Goal: Check status: Check status

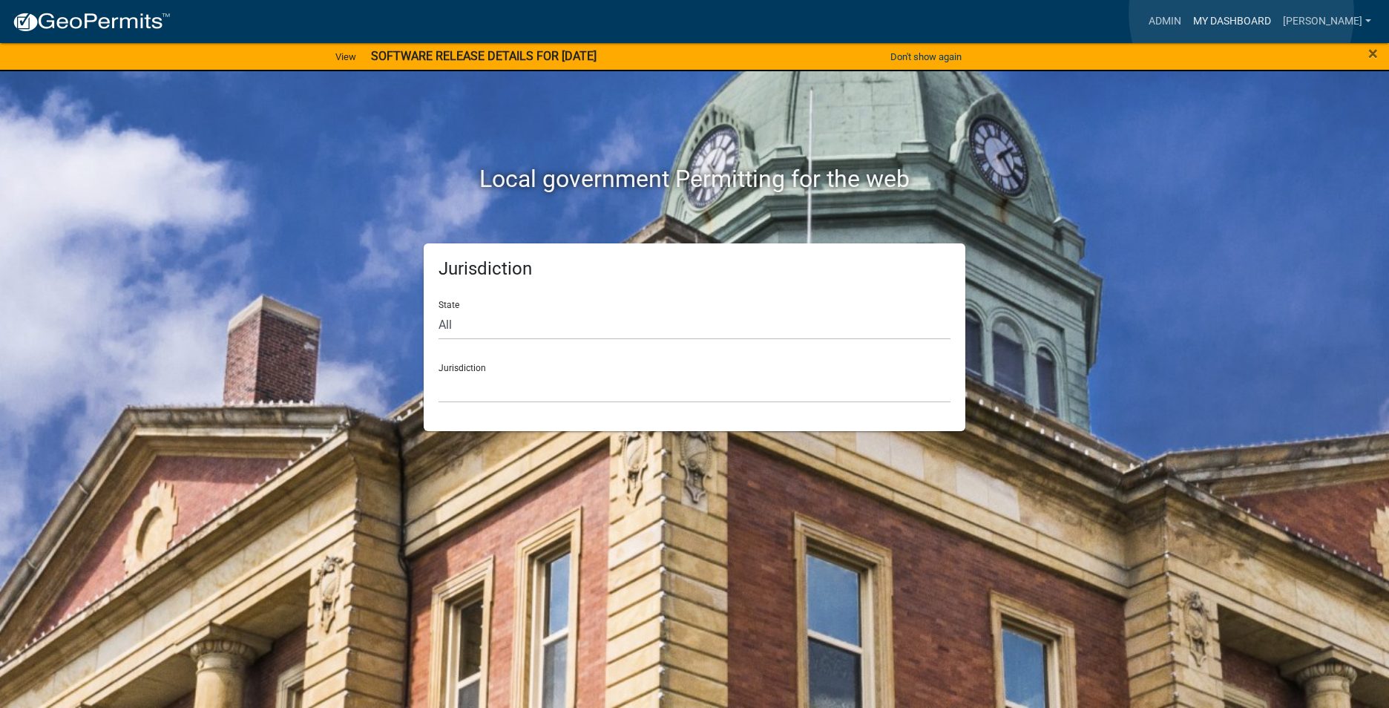
click at [1235, 17] on link "My Dashboard" at bounding box center [1232, 21] width 90 height 28
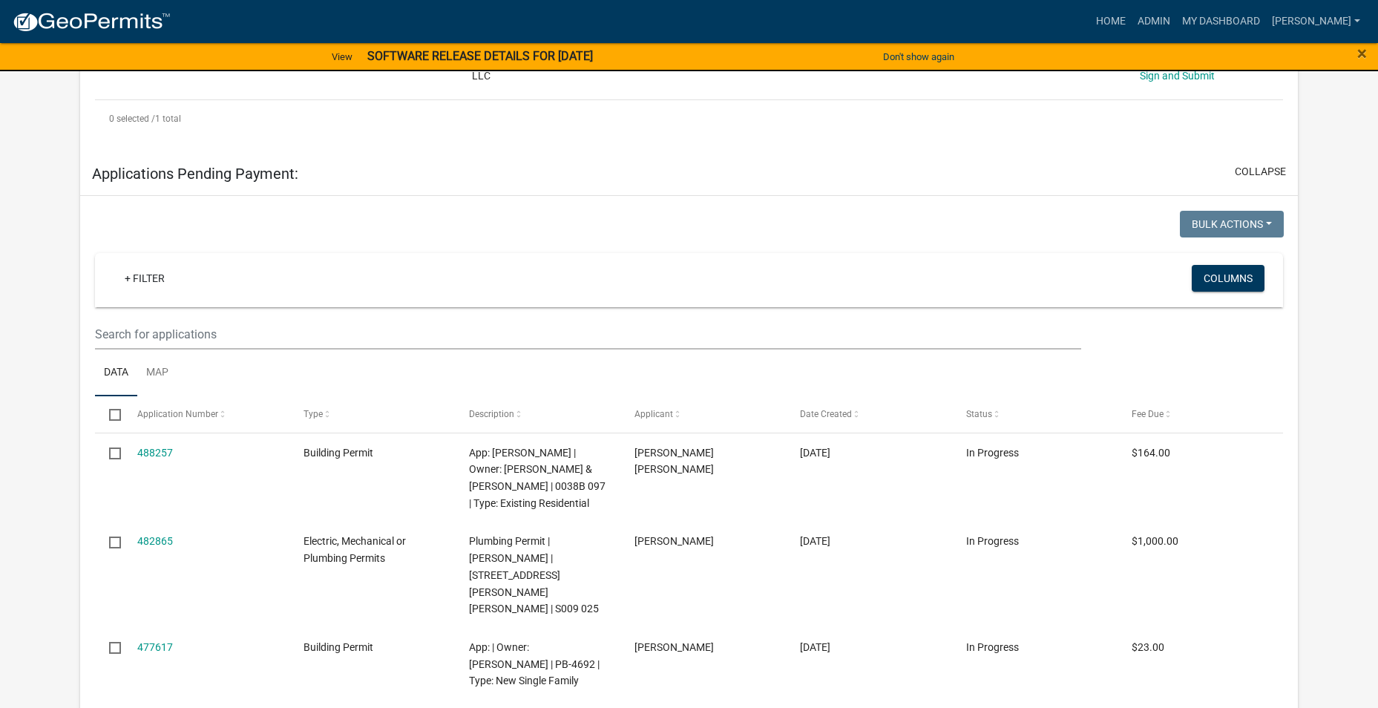
scroll to position [519, 0]
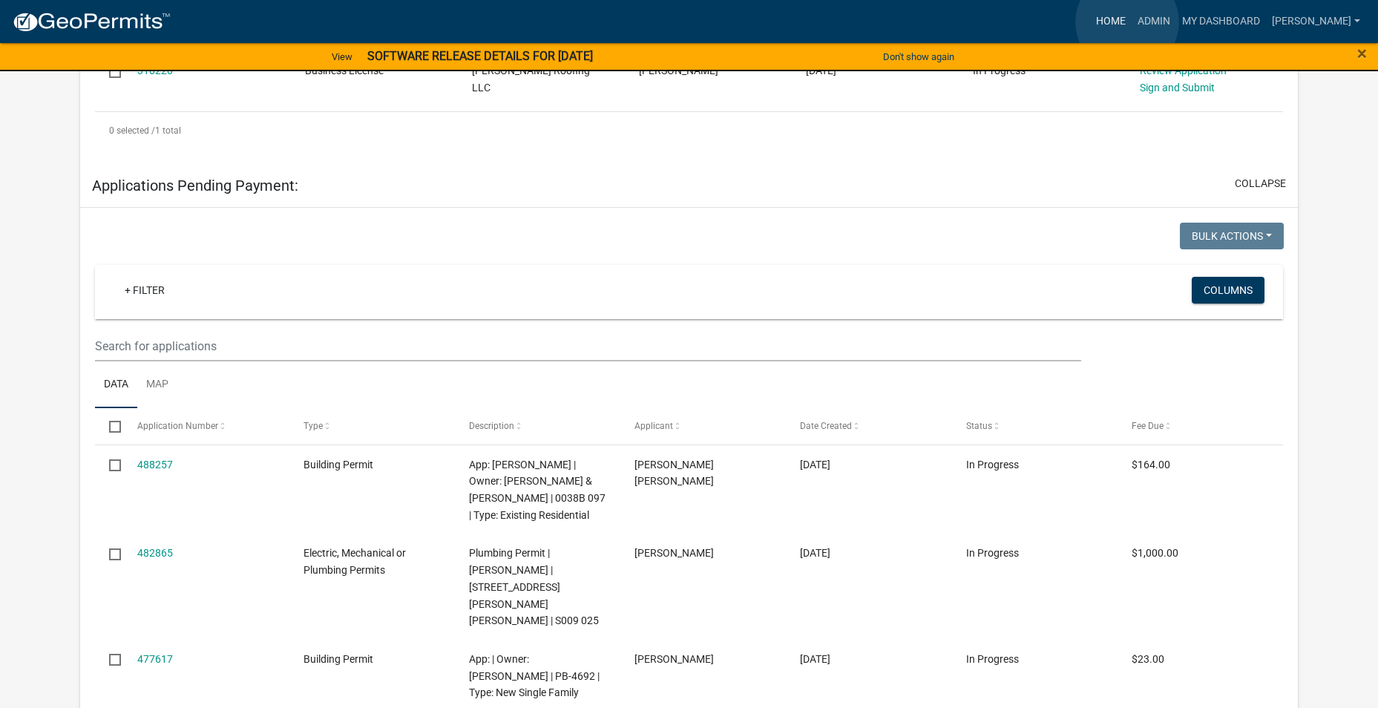
click at [1127, 22] on link "Home" at bounding box center [1111, 21] width 42 height 28
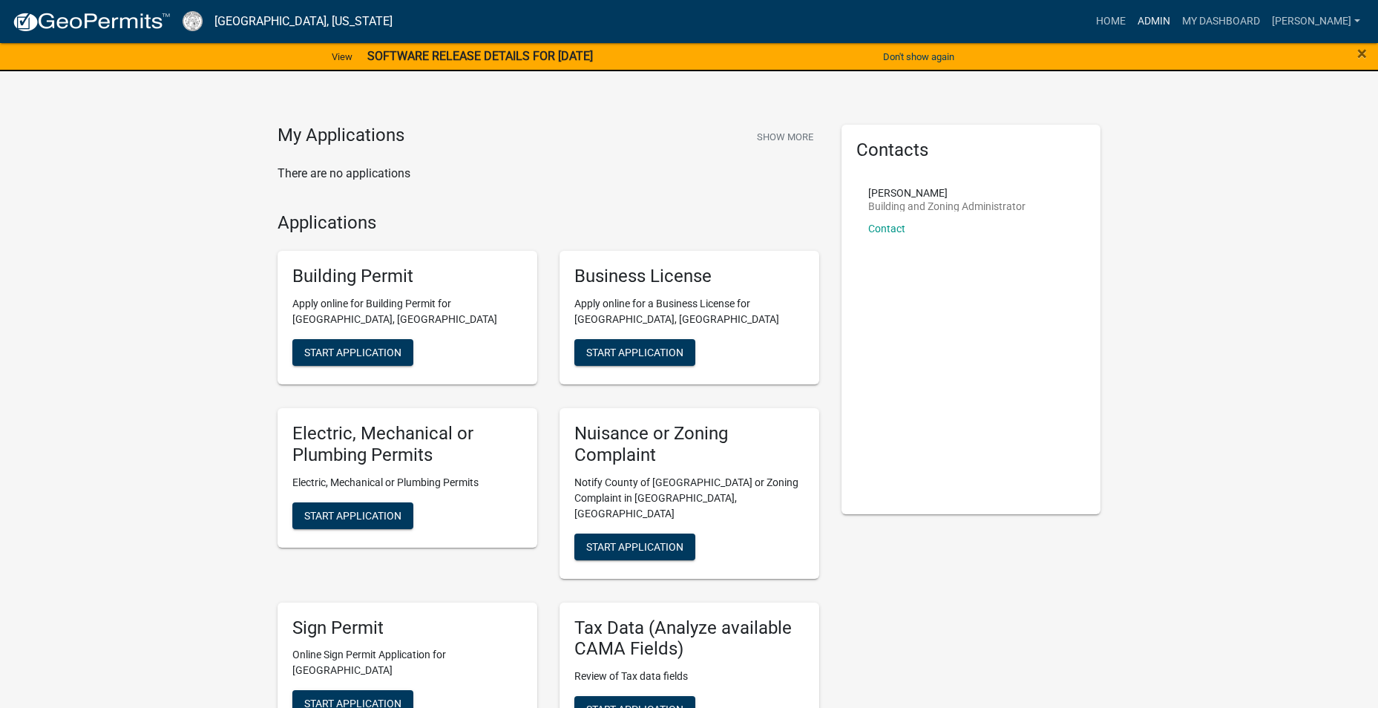
click at [1165, 24] on link "Admin" at bounding box center [1154, 21] width 45 height 28
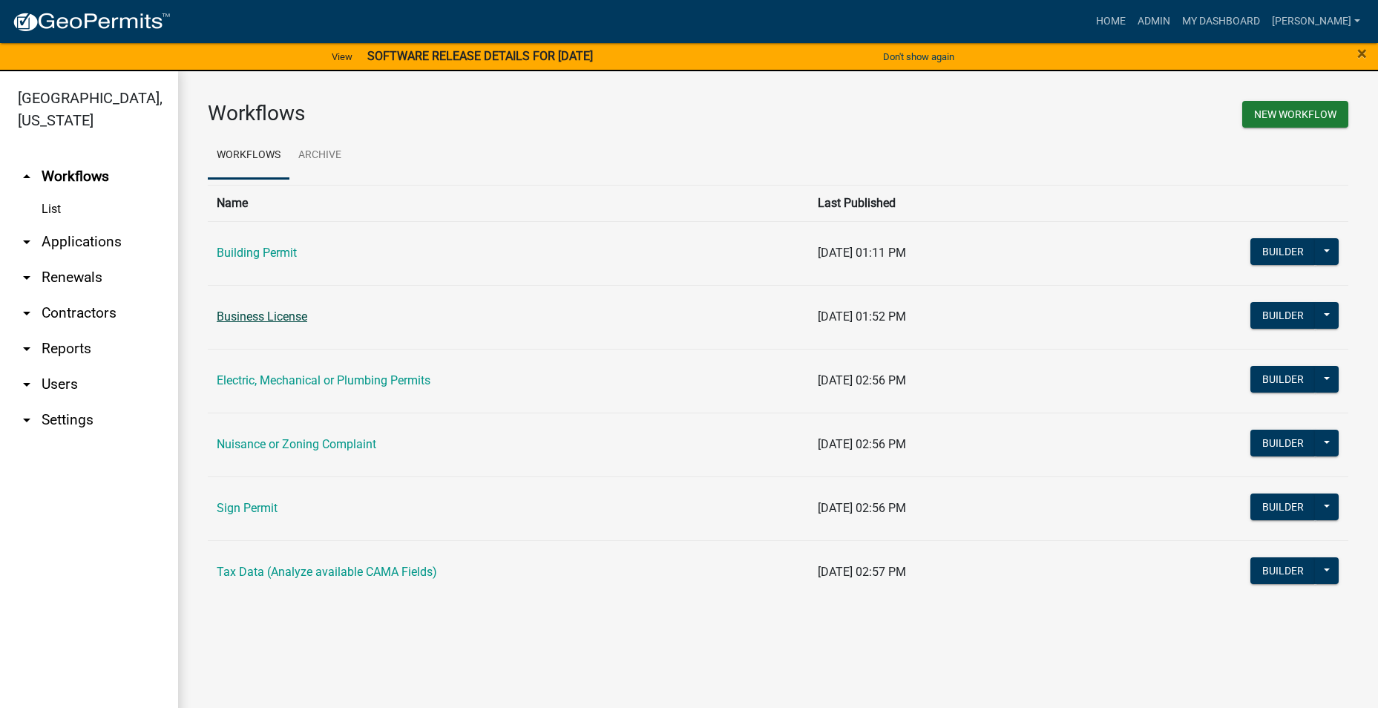
click at [256, 321] on link "Business License" at bounding box center [262, 316] width 91 height 14
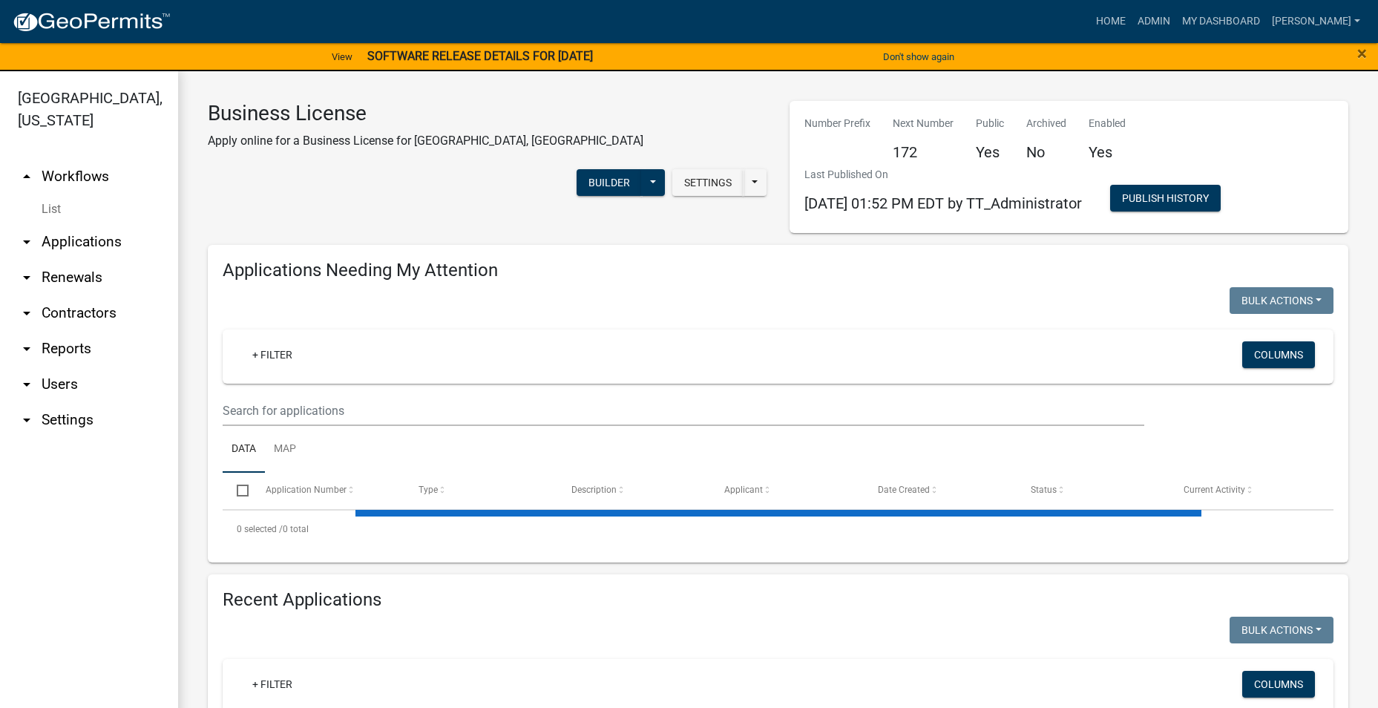
select select "3: 100"
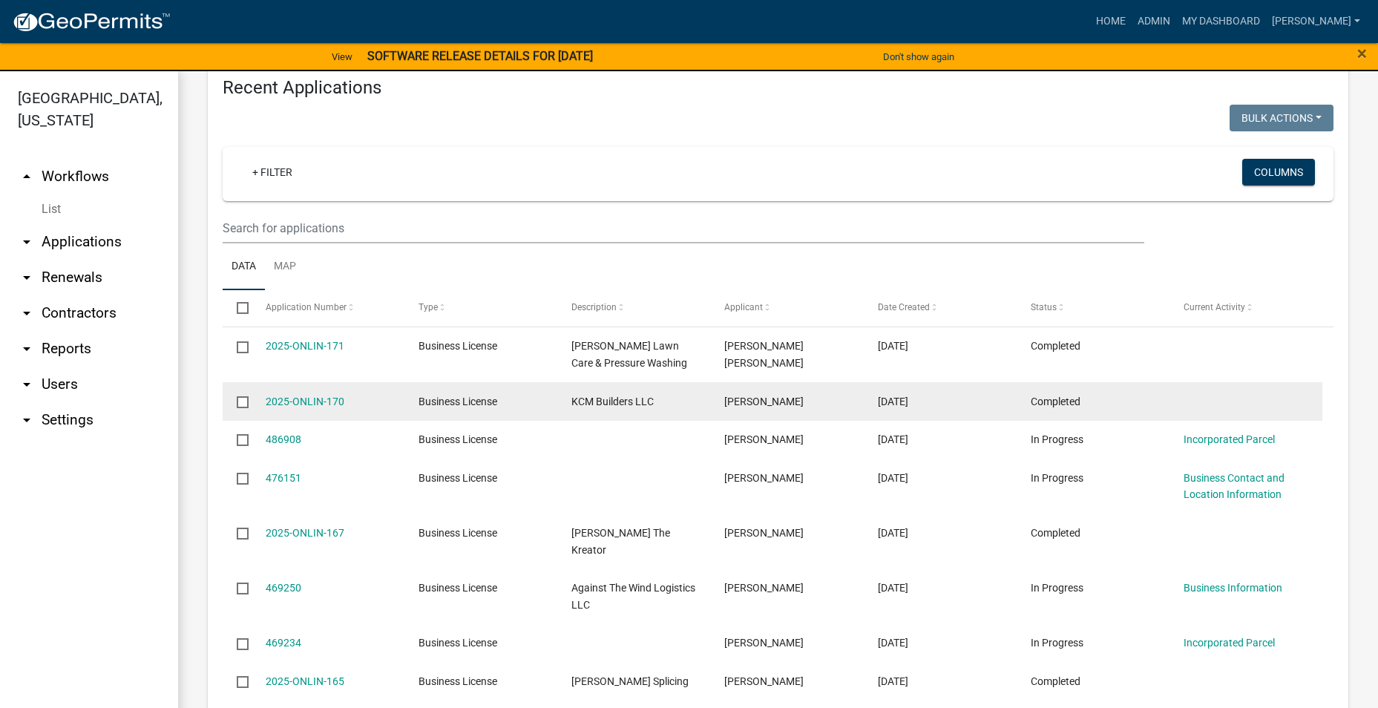
scroll to position [668, 0]
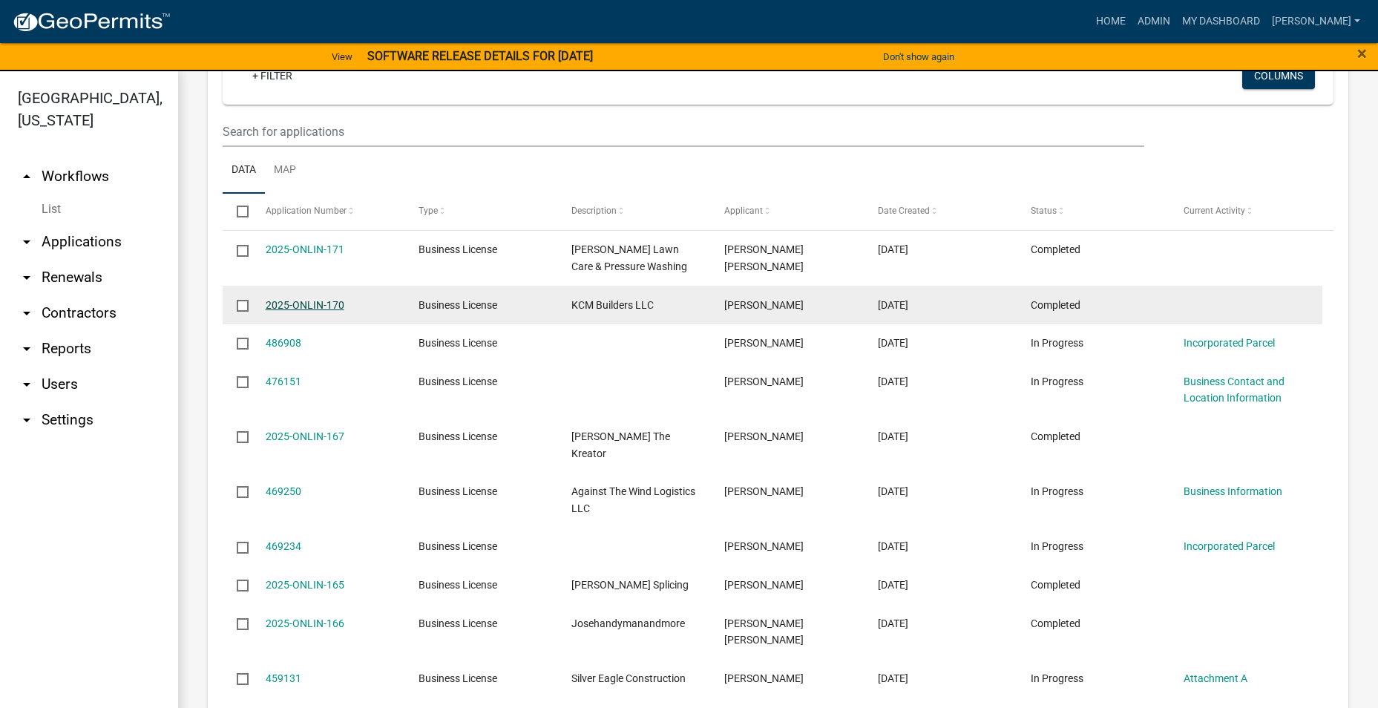
click at [298, 303] on link "2025-ONLIN-170" at bounding box center [305, 305] width 79 height 12
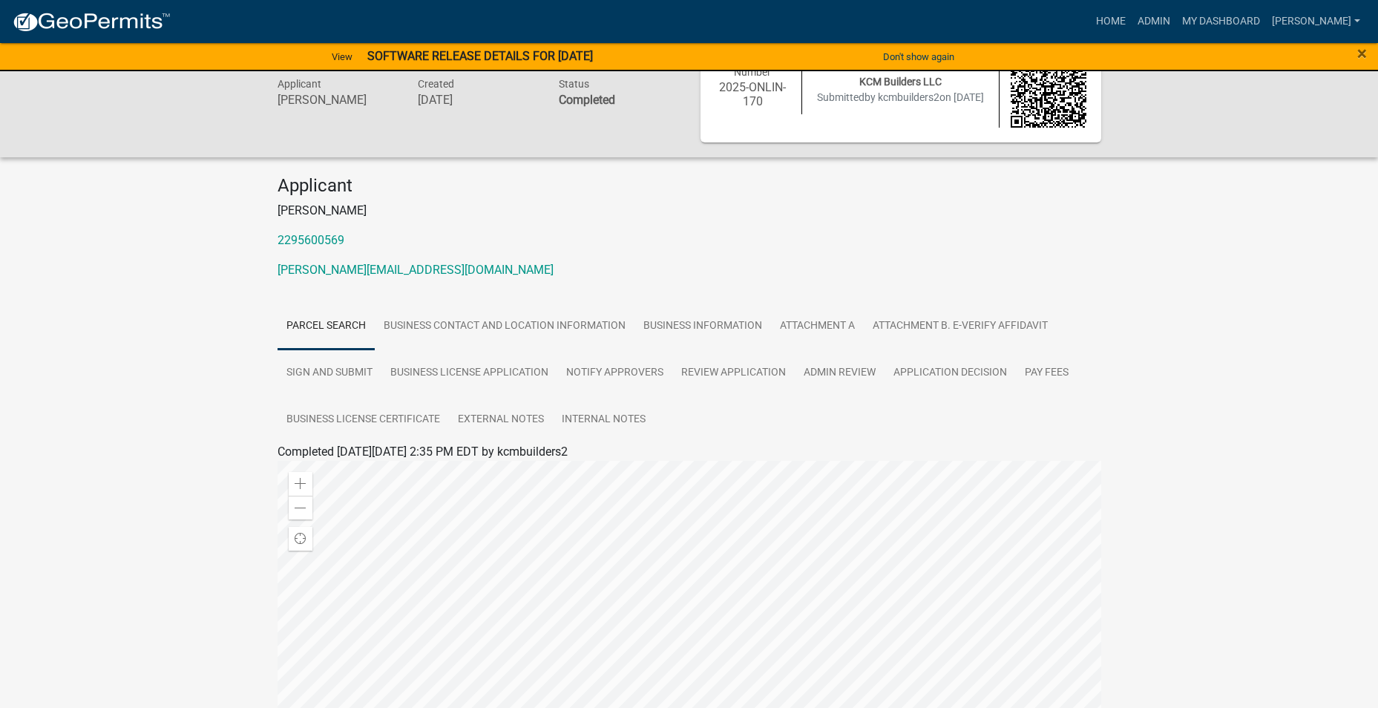
scroll to position [74, 0]
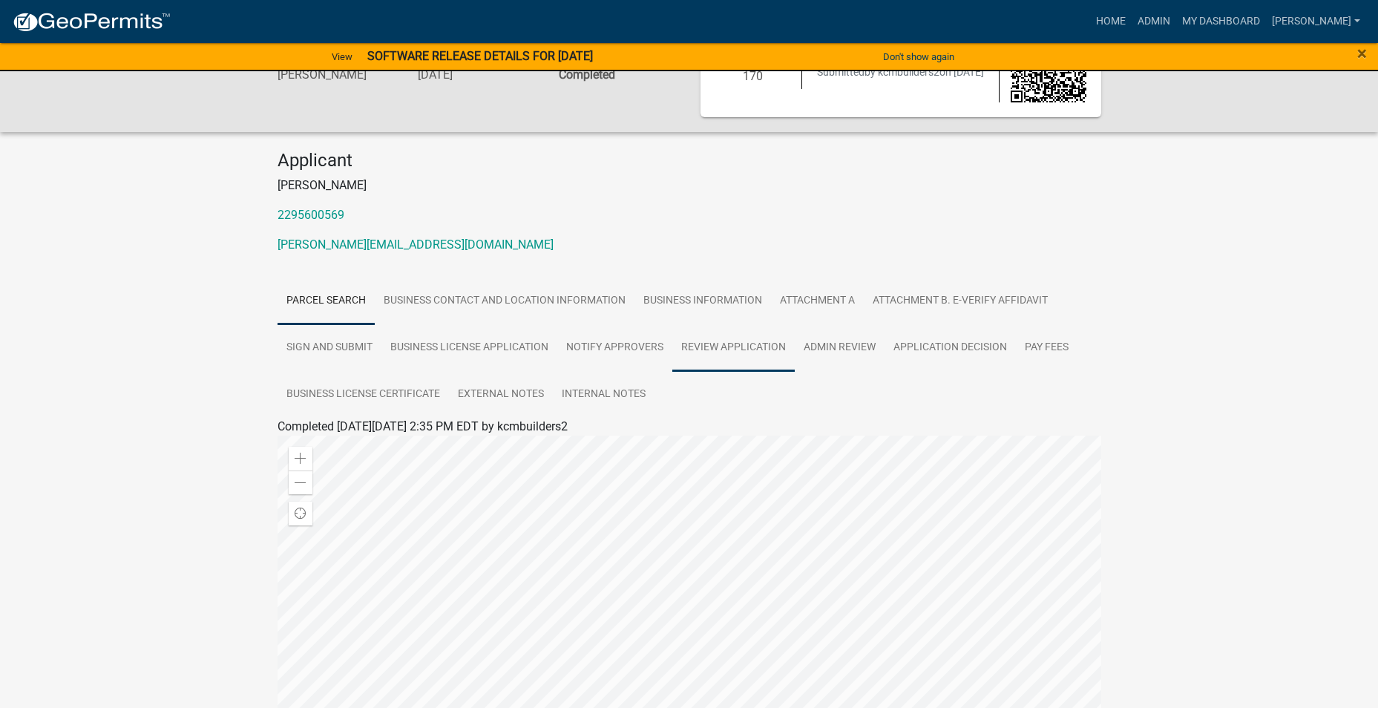
click at [752, 348] on link "Review Application" at bounding box center [733, 347] width 122 height 47
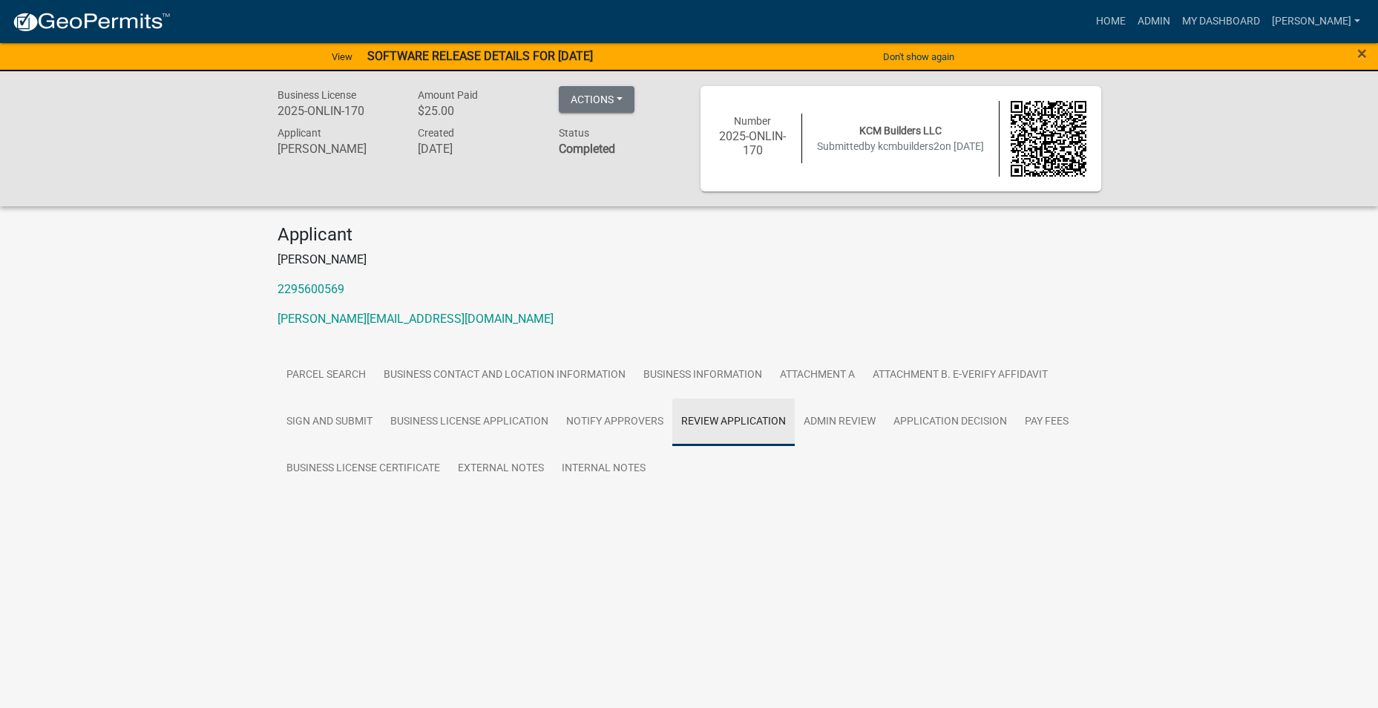
scroll to position [0, 0]
click at [723, 420] on link "Review Application" at bounding box center [738, 421] width 122 height 47
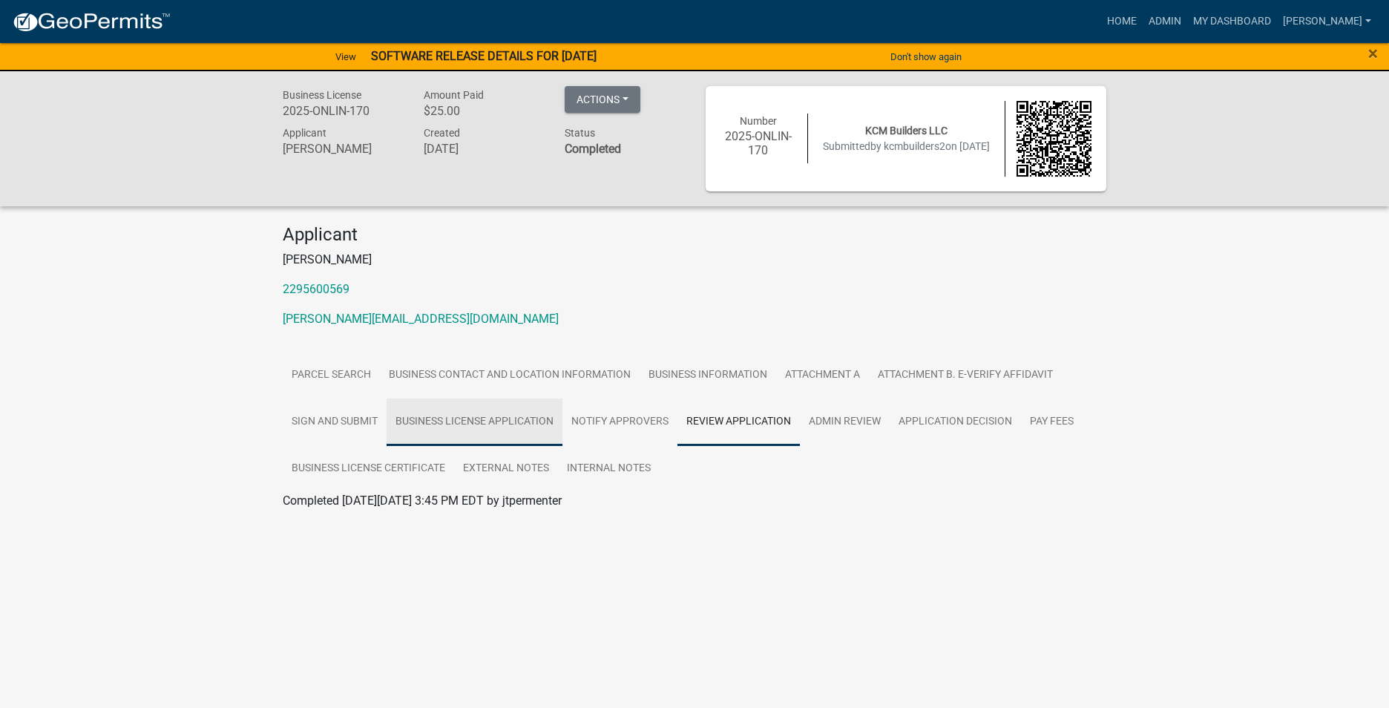
click at [476, 416] on link "Business License Application" at bounding box center [475, 421] width 176 height 47
click at [366, 519] on link "Business License Application" at bounding box center [359, 518] width 153 height 14
click at [731, 372] on link "Business Information" at bounding box center [708, 375] width 137 height 47
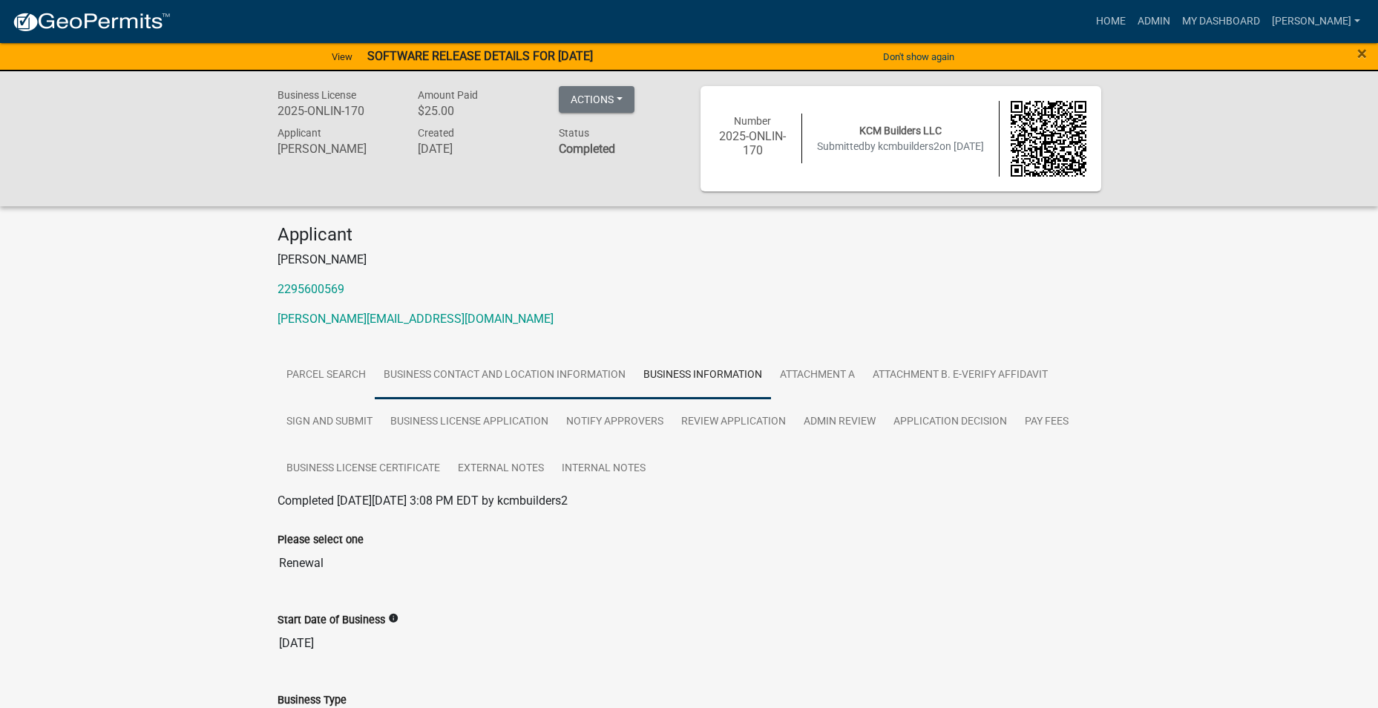
click at [515, 372] on link "Business Contact and Location Information" at bounding box center [505, 375] width 260 height 47
click at [373, 564] on input "KCM Builders LLC" at bounding box center [690, 563] width 824 height 30
click at [374, 559] on input "KCM Builders LLC" at bounding box center [690, 563] width 824 height 30
click at [626, 101] on button "Actions" at bounding box center [597, 99] width 76 height 27
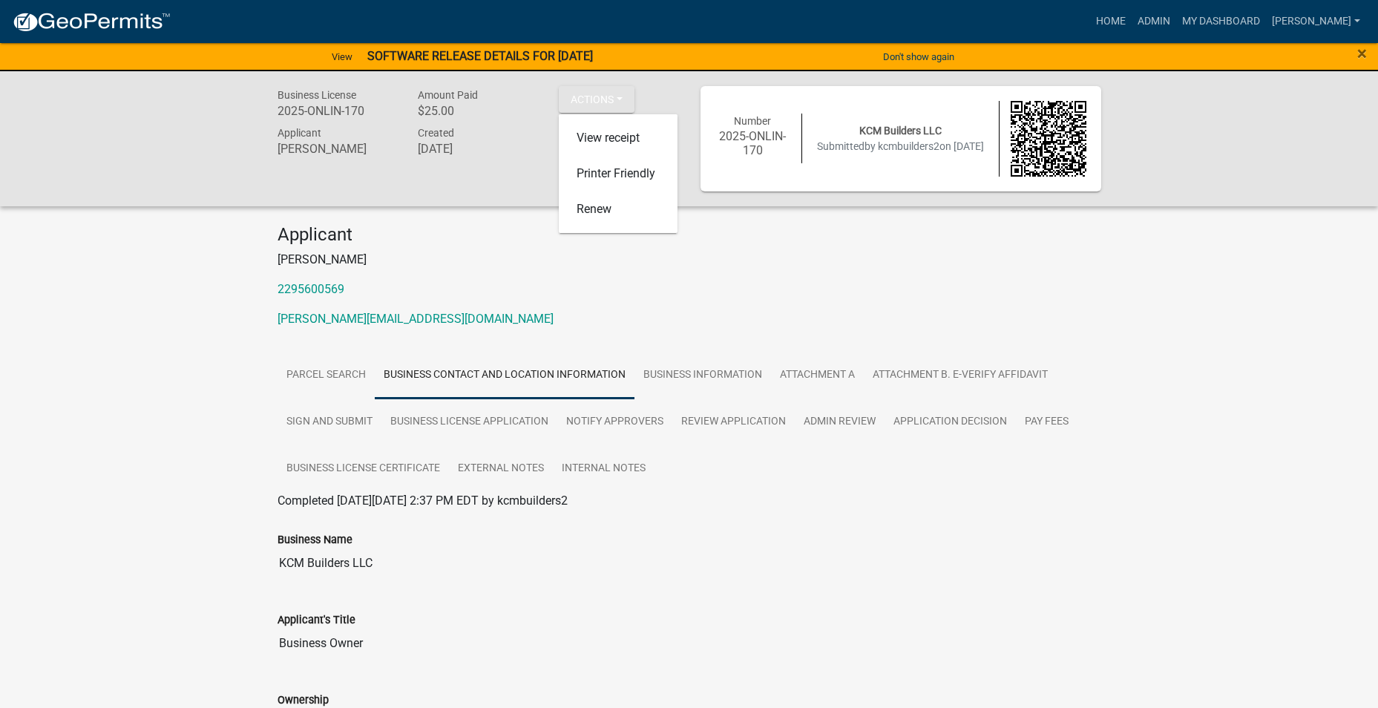
click at [545, 275] on div "Applicant [PERSON_NAME] 2295600569 [PERSON_NAME][EMAIL_ADDRESS][DOMAIN_NAME]" at bounding box center [689, 282] width 846 height 116
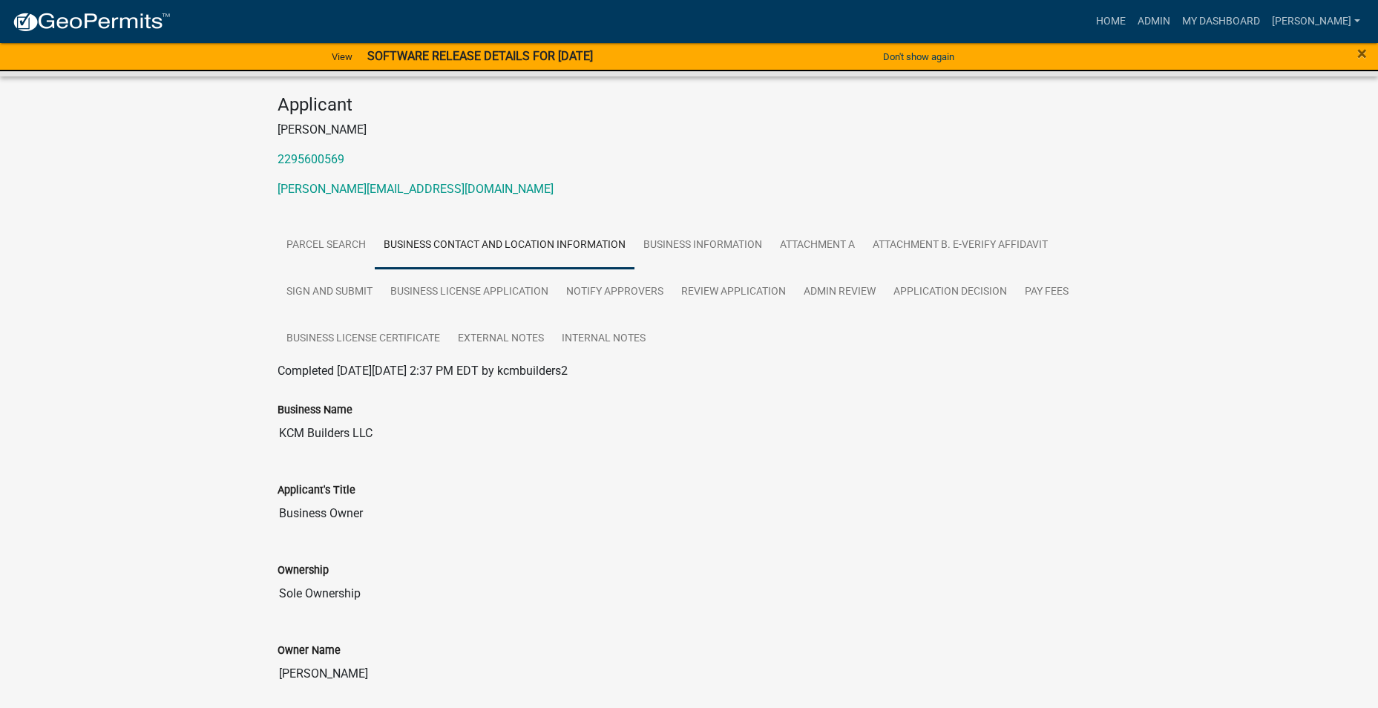
scroll to position [148, 0]
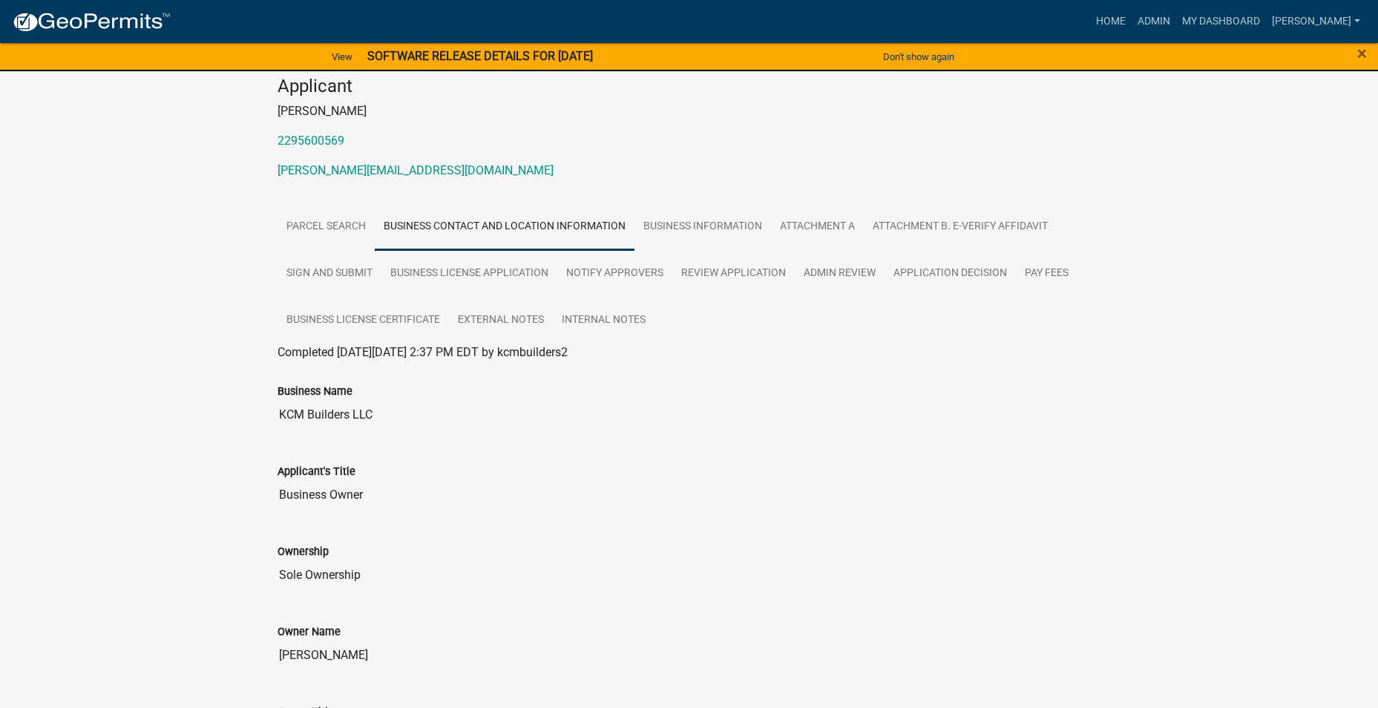
click at [373, 416] on input "KCM Builders LLC" at bounding box center [690, 415] width 824 height 30
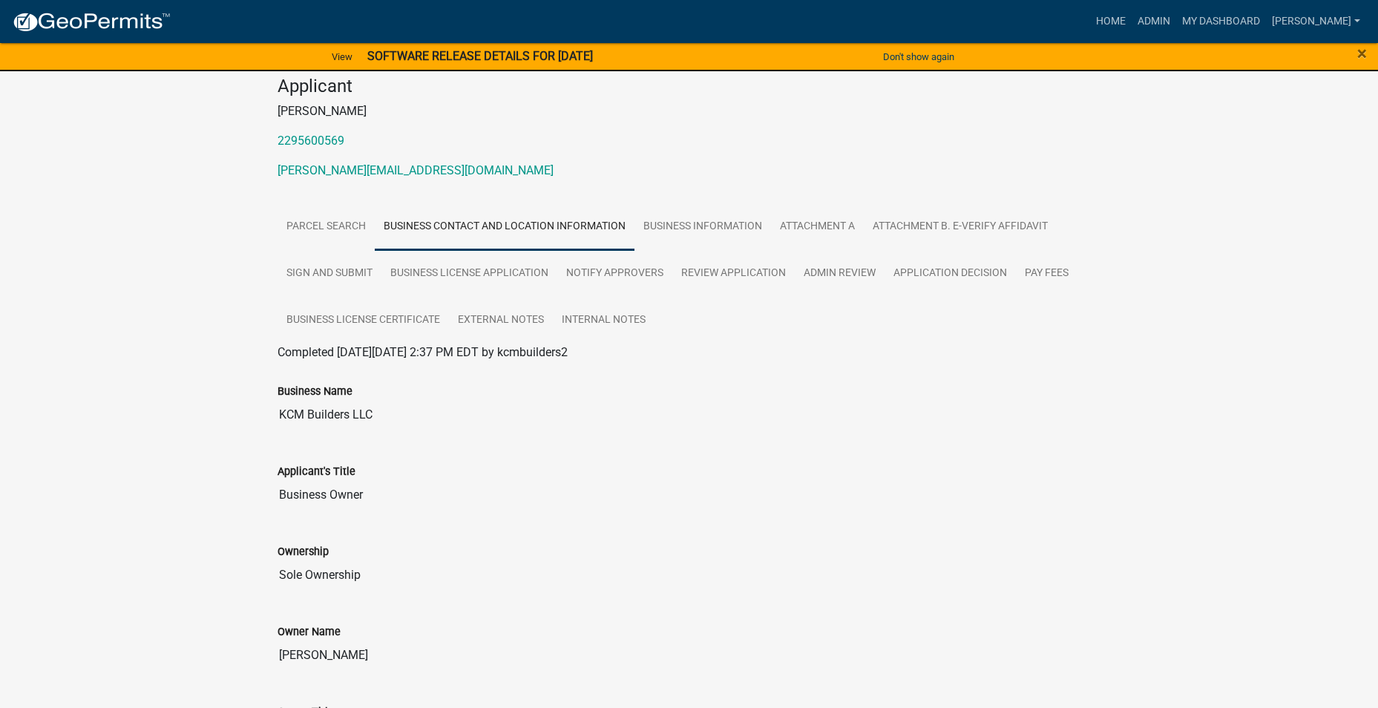
click at [502, 226] on link "Business Contact and Location Information" at bounding box center [505, 226] width 260 height 47
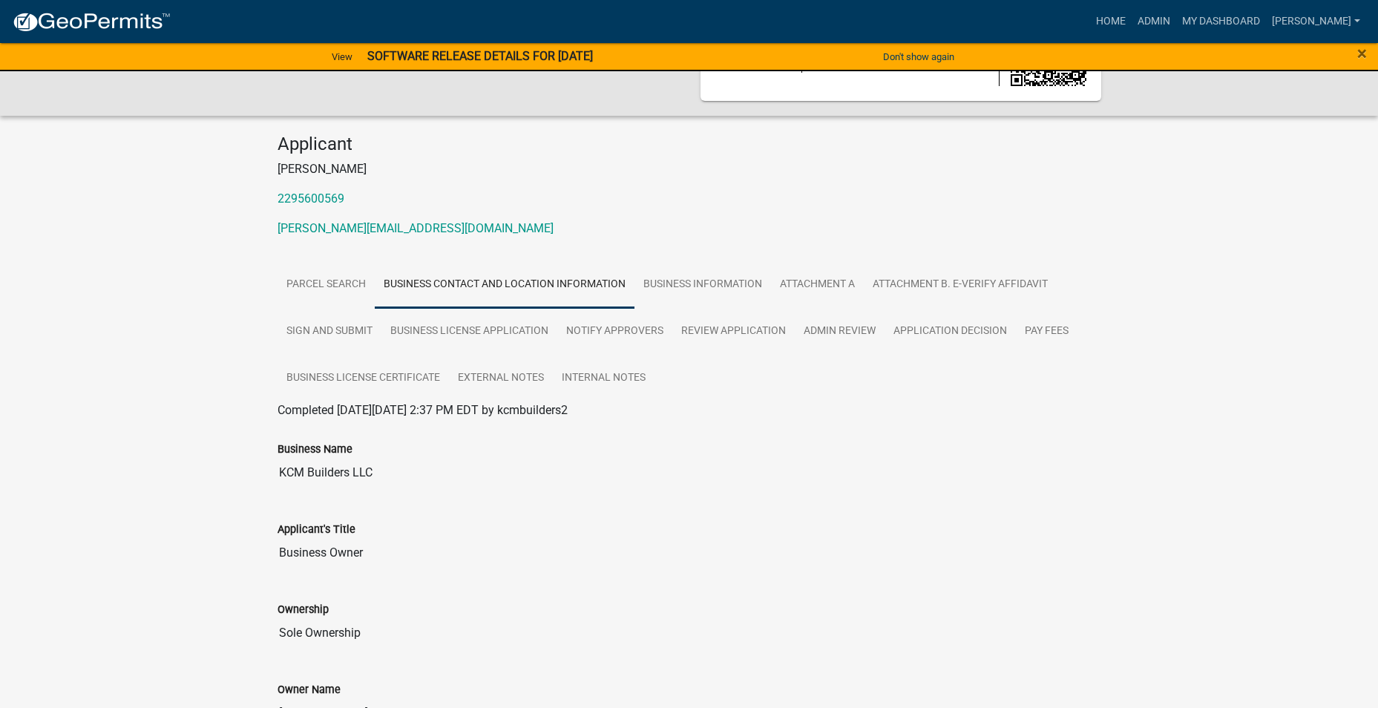
scroll to position [0, 0]
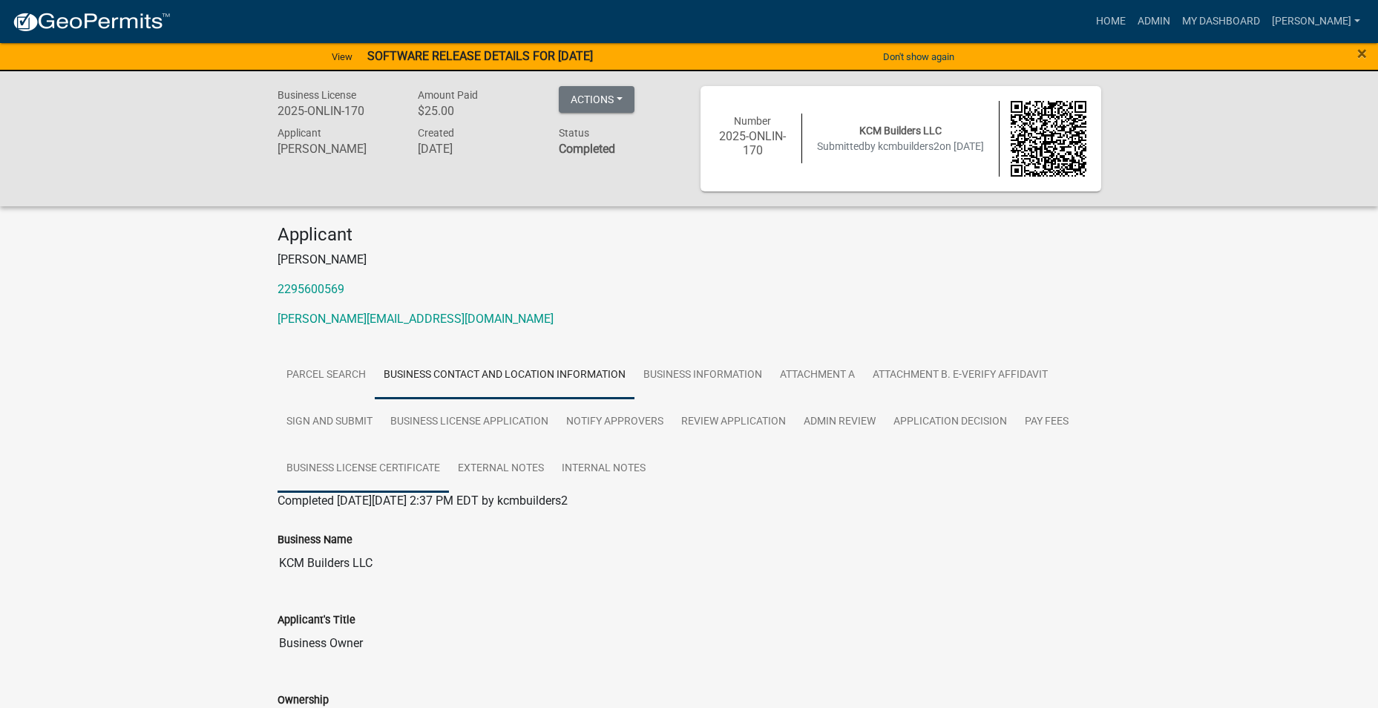
click at [367, 467] on link "Business License Certificate" at bounding box center [363, 468] width 171 height 47
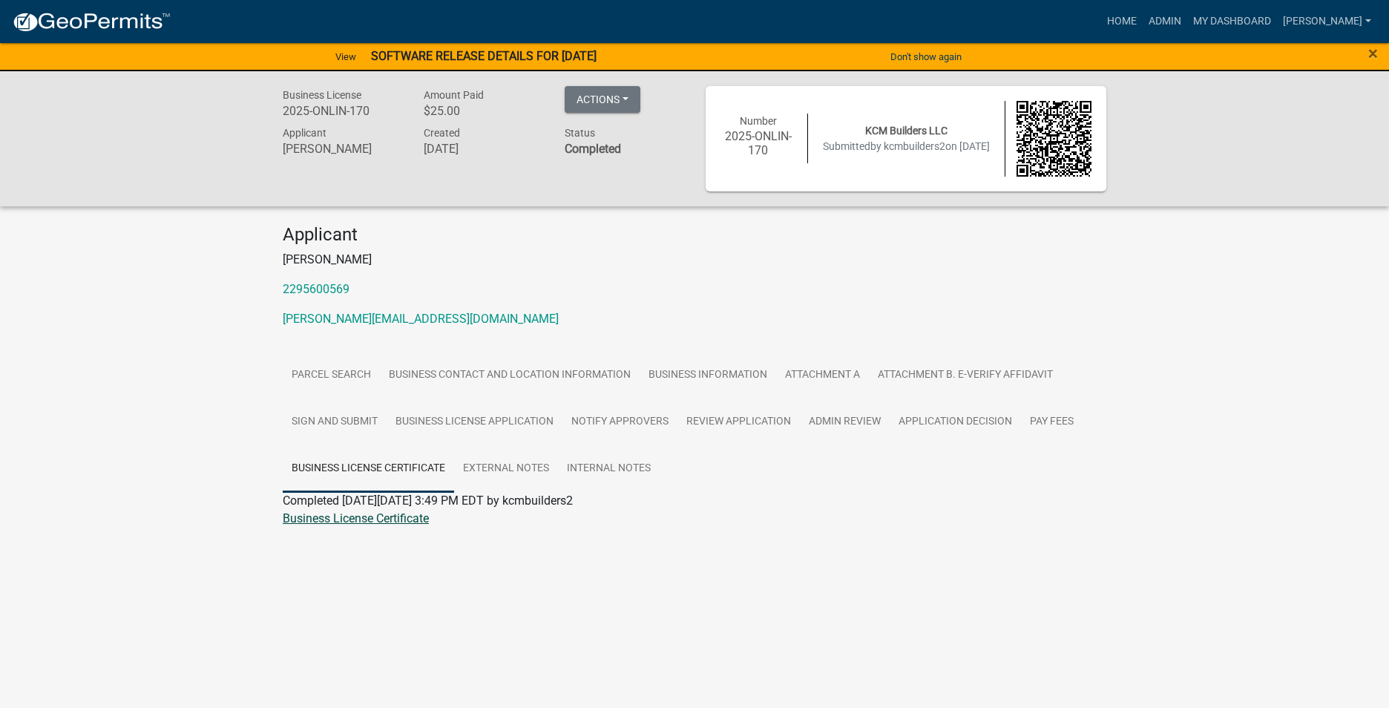
click at [371, 519] on link "Business License Certificate" at bounding box center [356, 518] width 146 height 14
click at [628, 103] on button "Actions" at bounding box center [603, 99] width 76 height 27
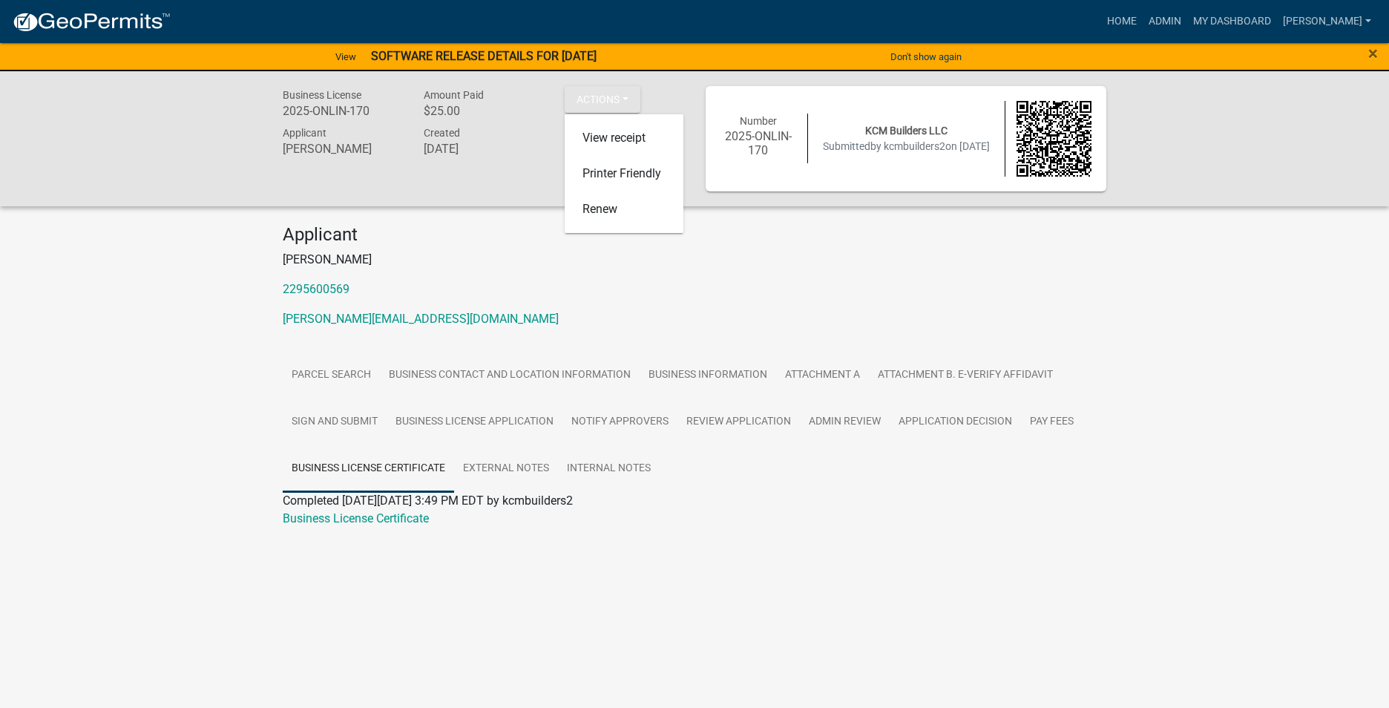
click at [597, 315] on p "[PERSON_NAME][EMAIL_ADDRESS][DOMAIN_NAME]" at bounding box center [695, 319] width 824 height 18
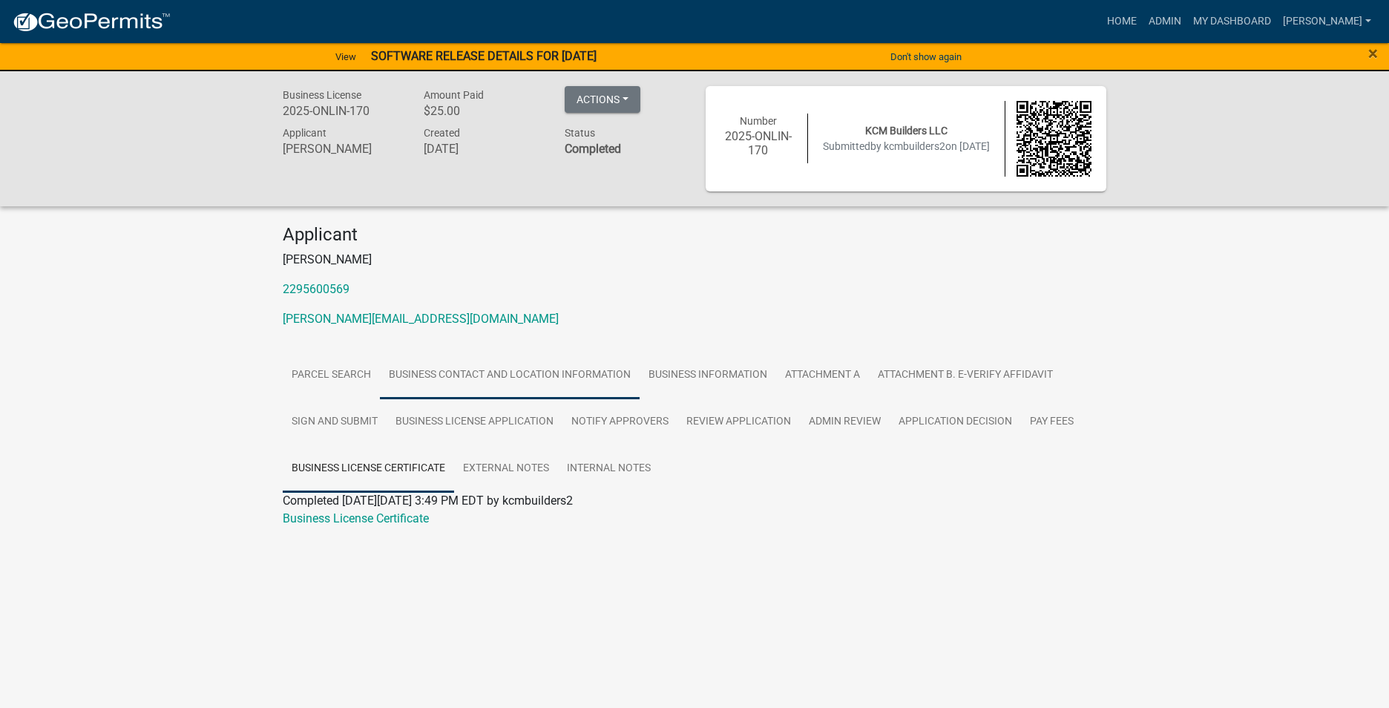
click at [468, 375] on link "Business Contact and Location Information" at bounding box center [510, 375] width 260 height 47
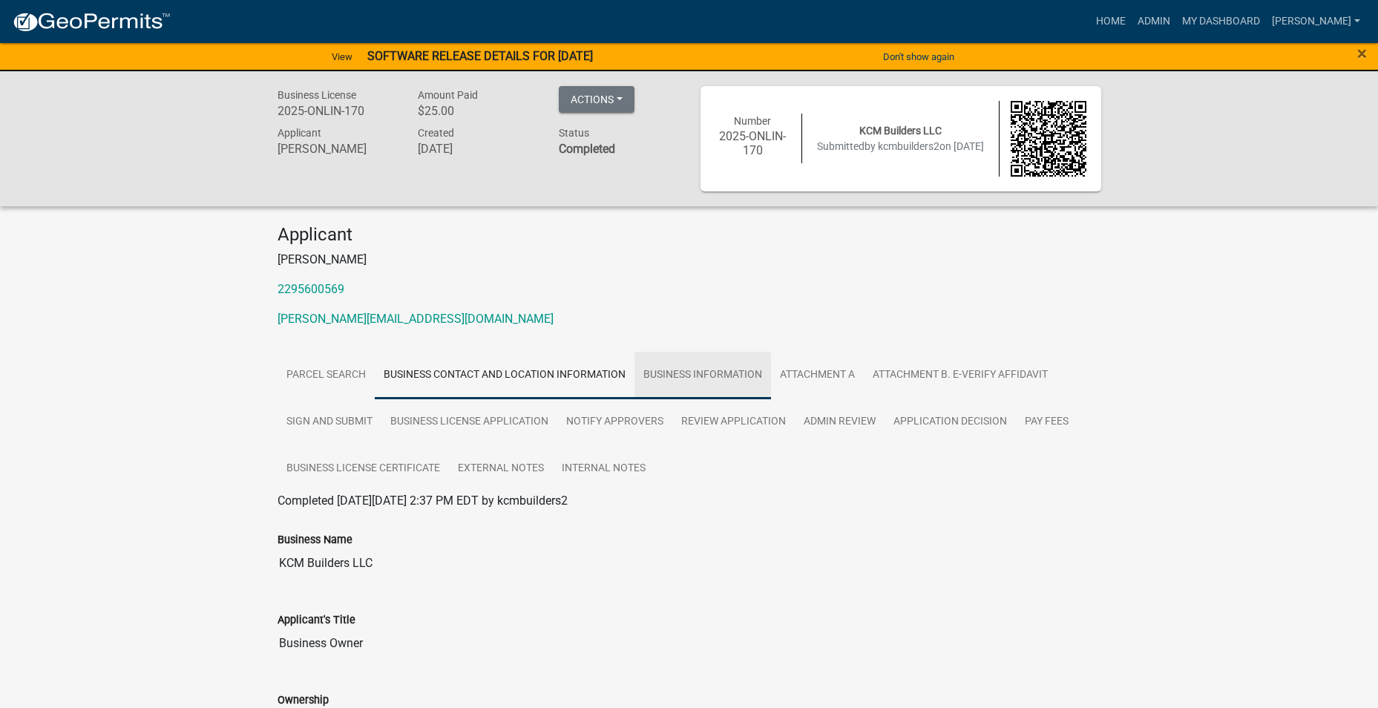
click at [694, 372] on link "Business Information" at bounding box center [702, 375] width 137 height 47
click at [325, 416] on link "Sign and Submit" at bounding box center [330, 421] width 104 height 47
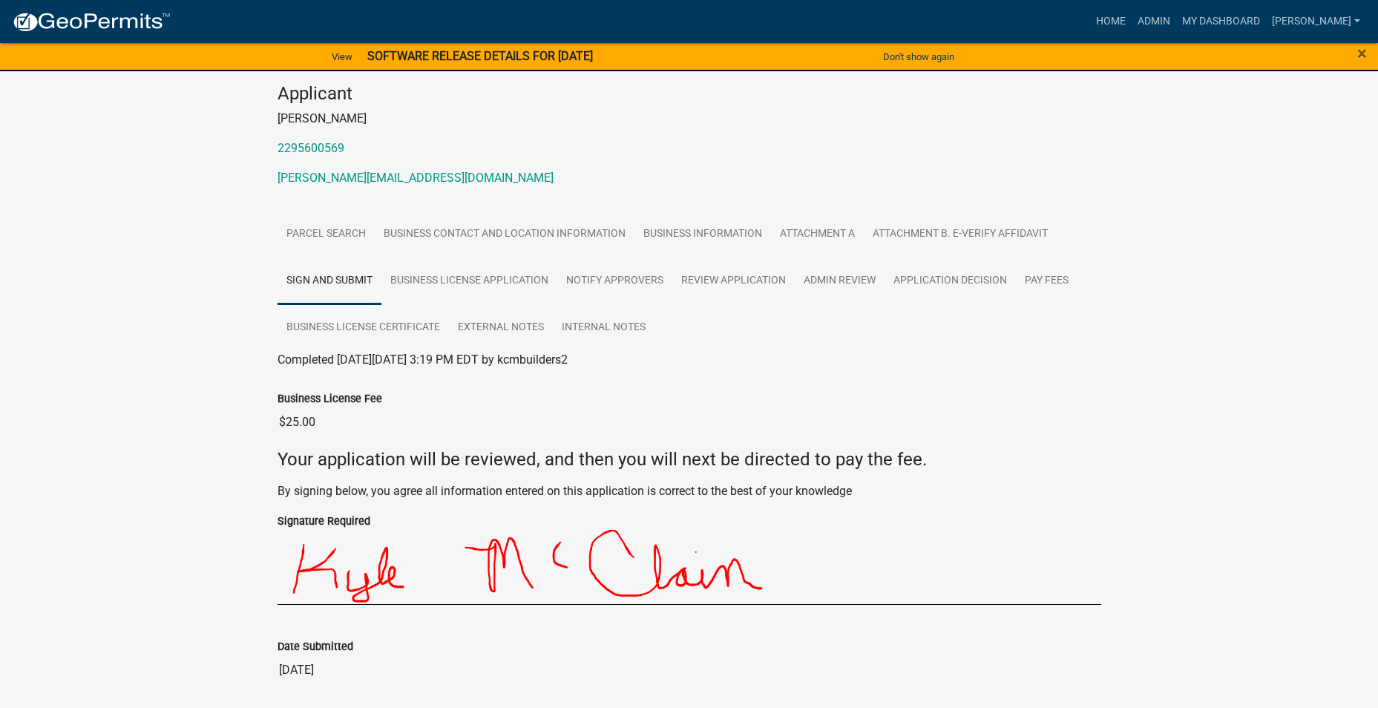
scroll to position [192, 0]
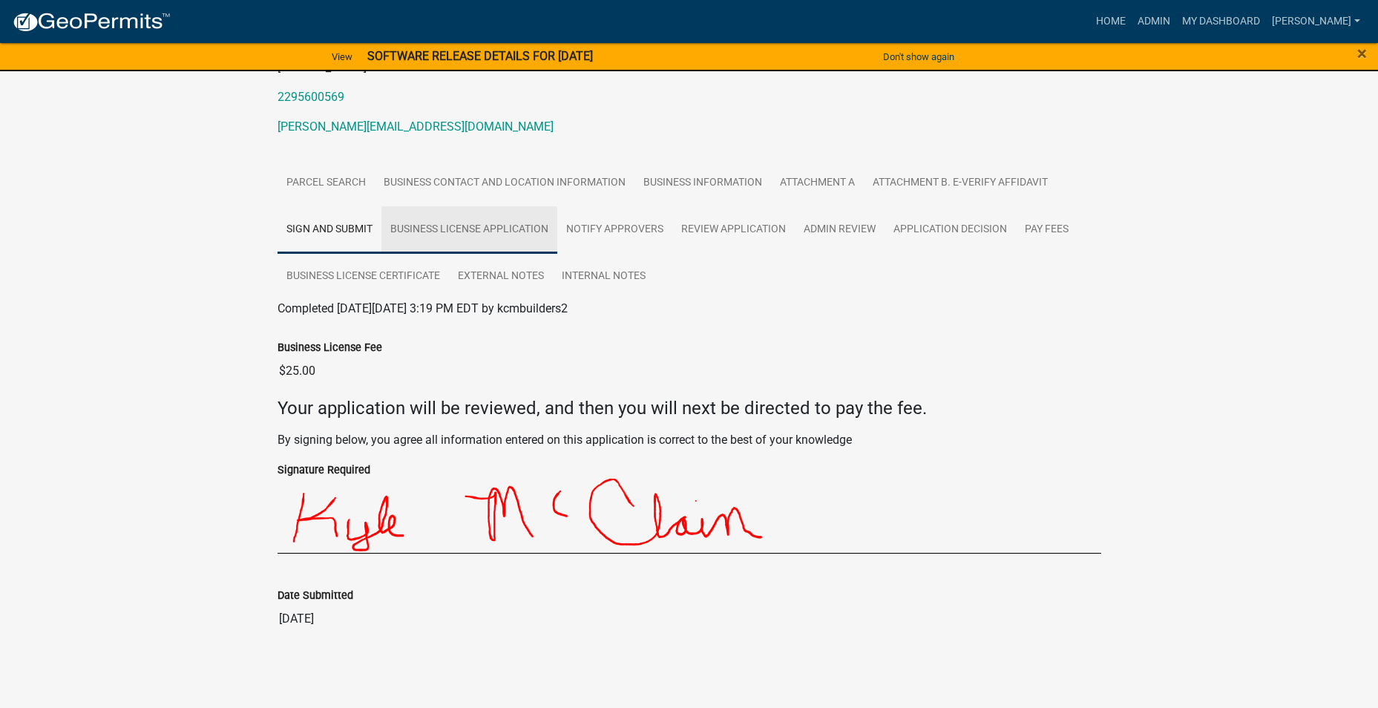
click at [482, 230] on link "Business License Application" at bounding box center [469, 229] width 176 height 47
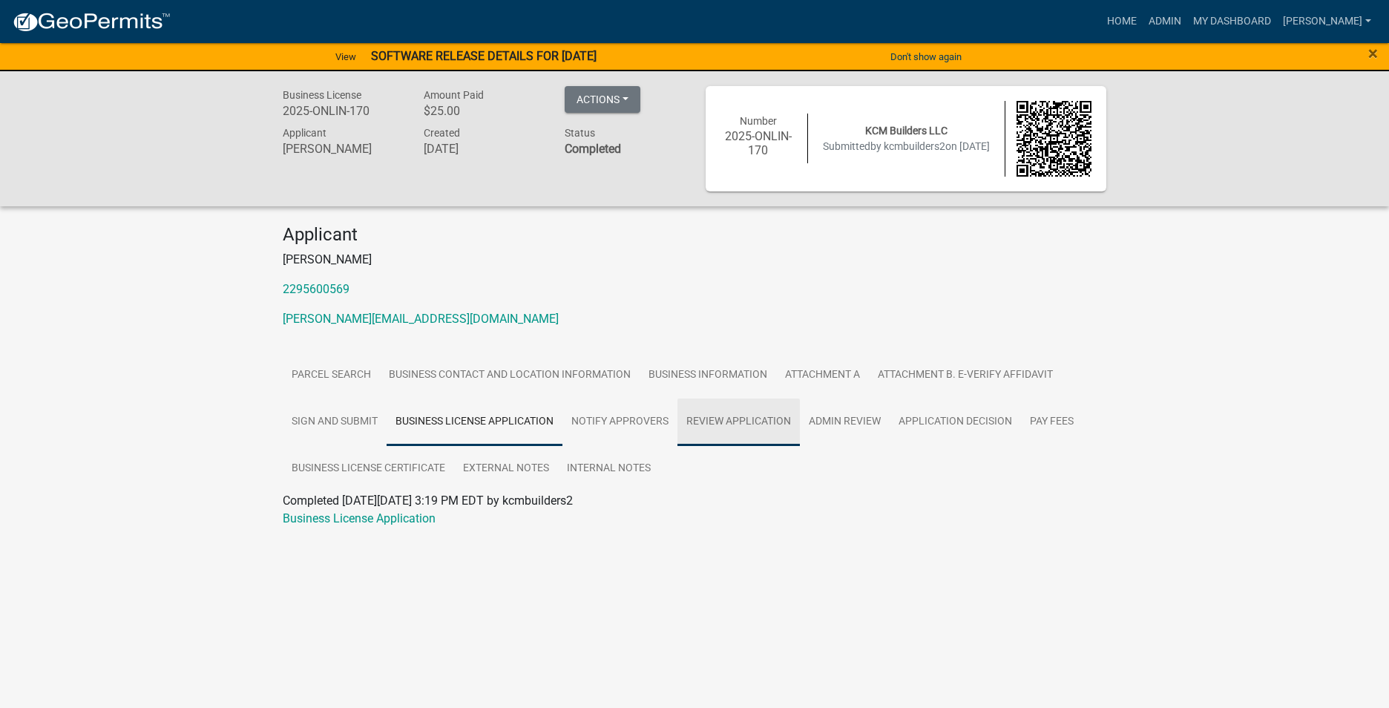
click at [728, 423] on link "Review Application" at bounding box center [738, 421] width 122 height 47
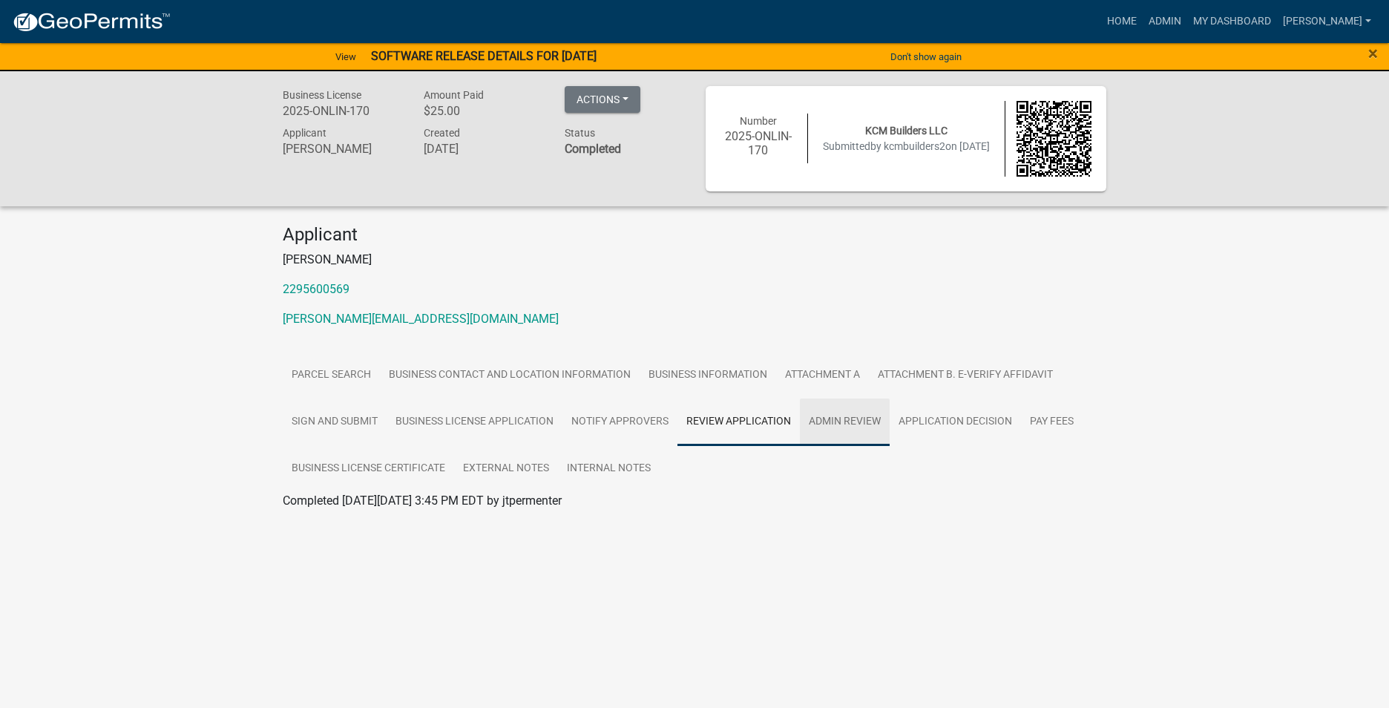
click at [847, 421] on link "Admin Review" at bounding box center [845, 421] width 90 height 47
